Goal: Transaction & Acquisition: Purchase product/service

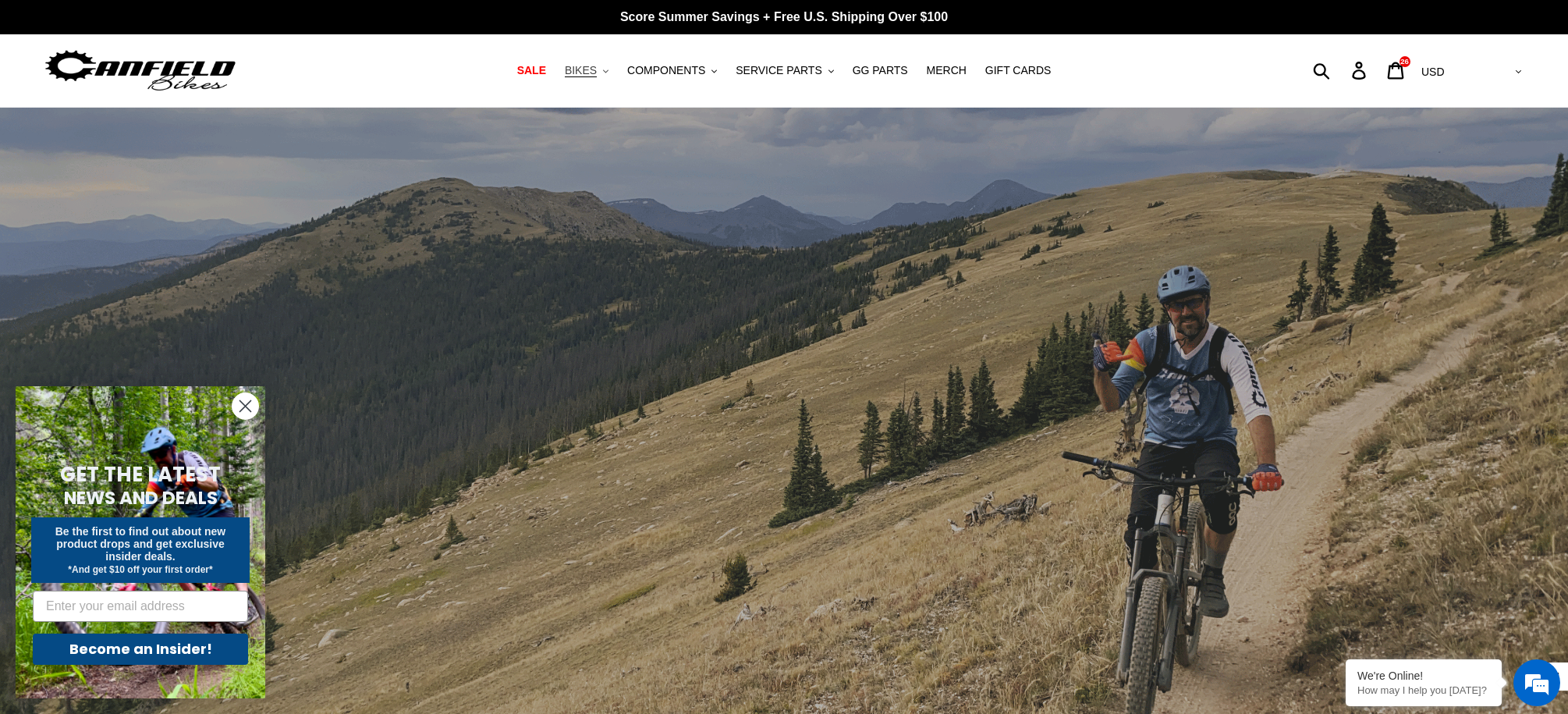
click at [597, 69] on span "BIKES" at bounding box center [581, 70] width 32 height 13
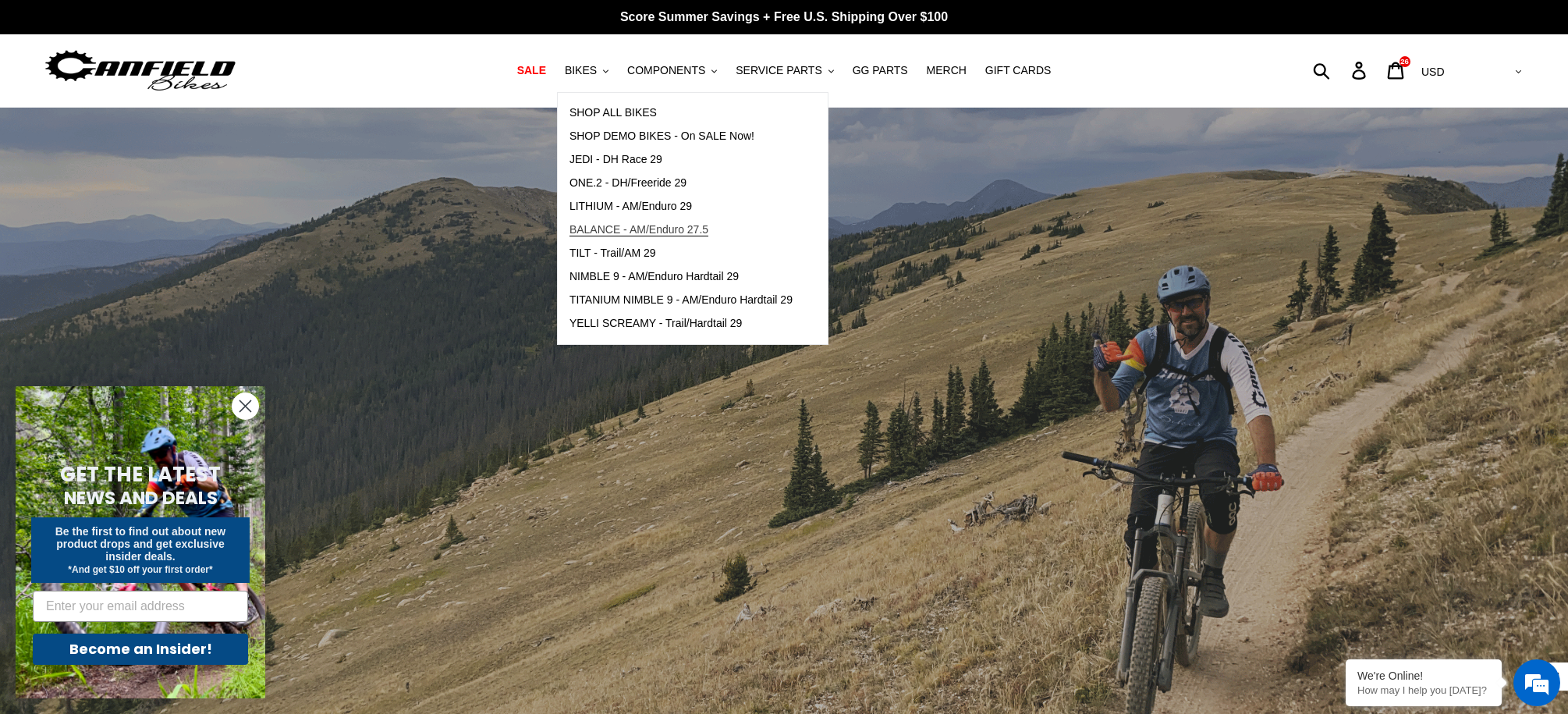
click at [623, 228] on span "BALANCE - AM/Enduro 27.5" at bounding box center [639, 229] width 139 height 13
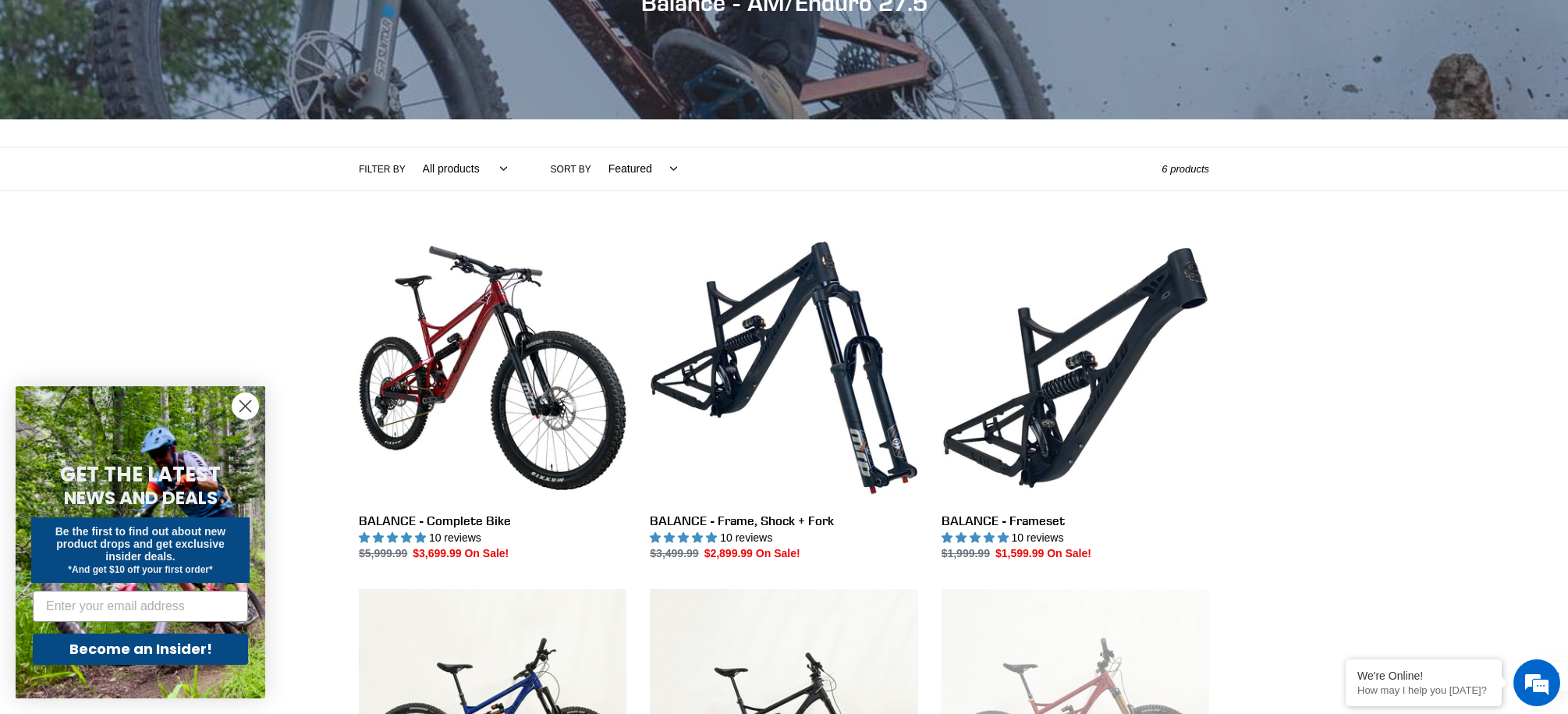
scroll to position [232, 0]
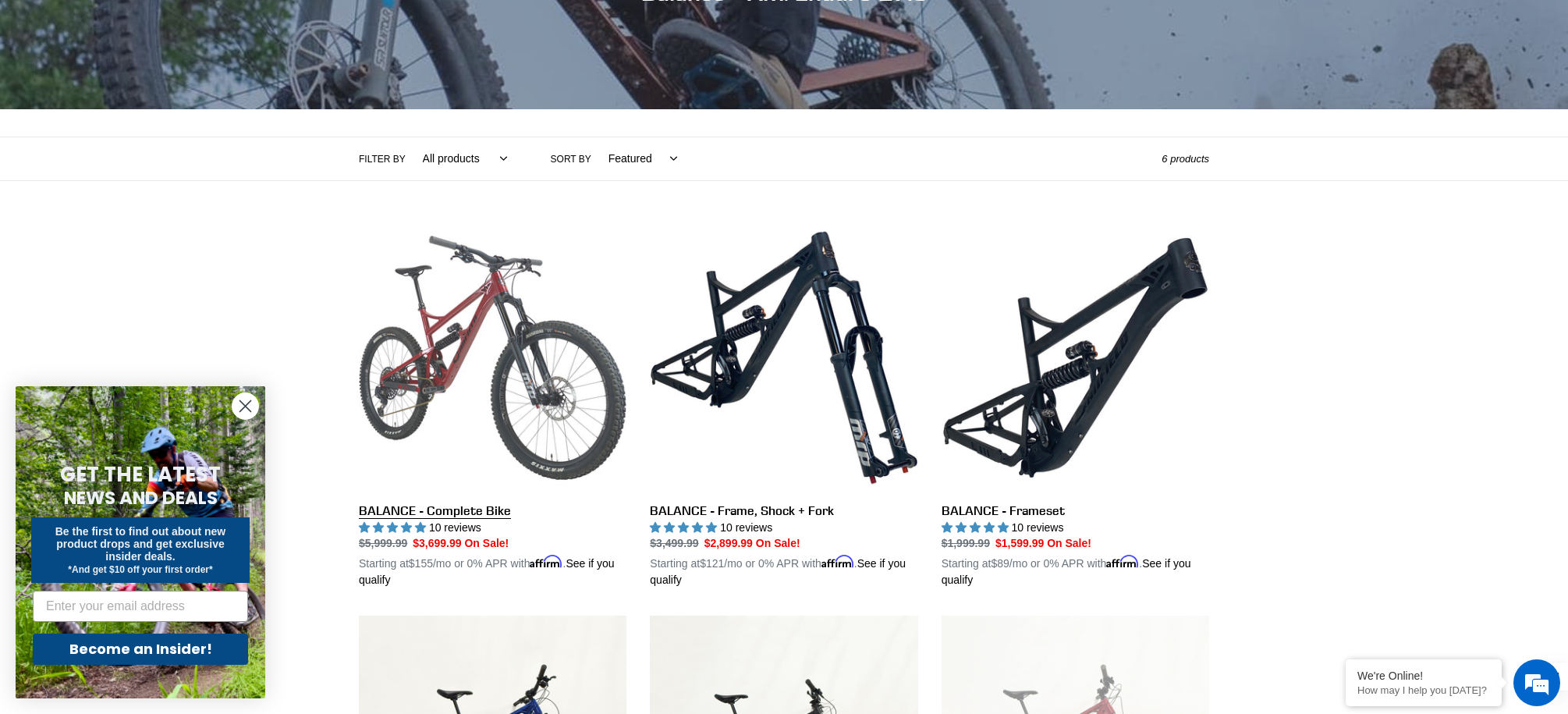
click at [525, 313] on link "BALANCE - Complete Bike" at bounding box center [492, 406] width 267 height 365
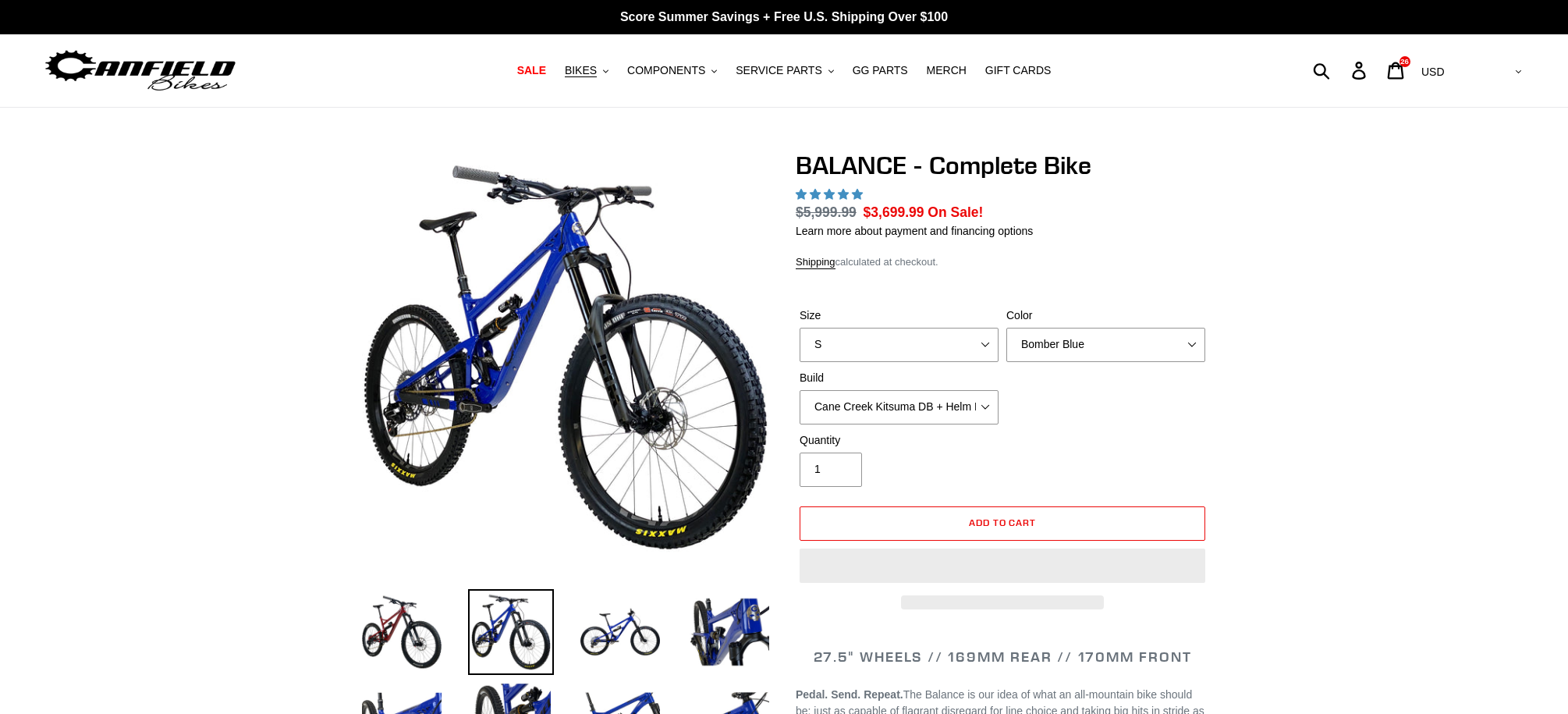
select select "highest-rating"
